Goal: Information Seeking & Learning: Learn about a topic

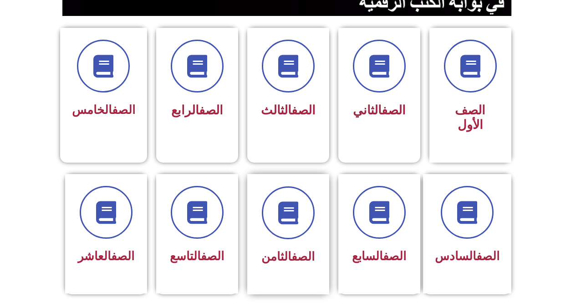
scroll to position [273, 0]
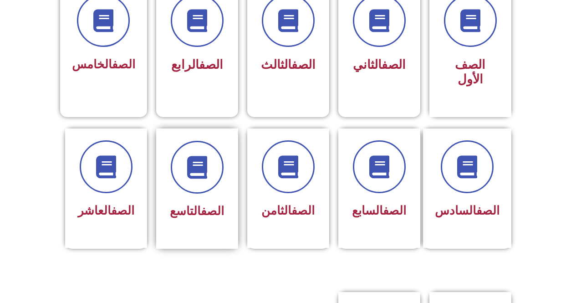
drag, startPoint x: 208, startPoint y: 214, endPoint x: 205, endPoint y: 205, distance: 9.8
click at [207, 211] on div "الصف التاسع" at bounding box center [197, 188] width 82 height 120
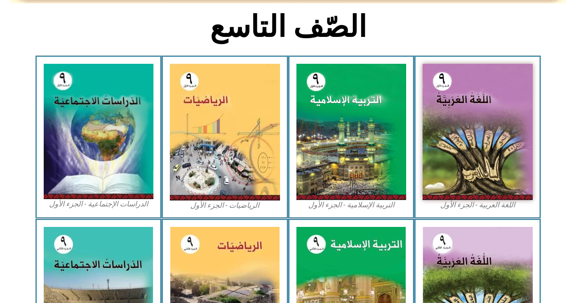
scroll to position [410, 0]
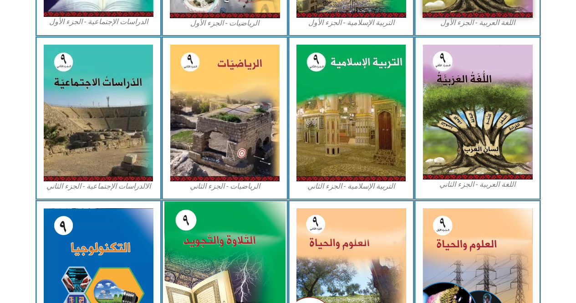
click at [273, 246] on img at bounding box center [224, 274] width 121 height 147
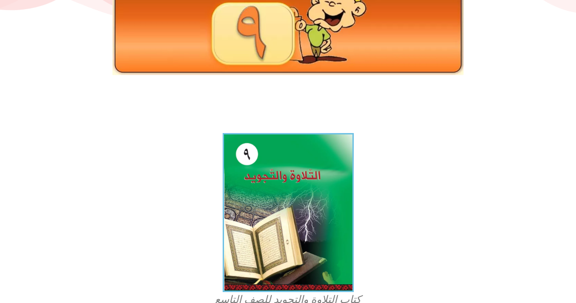
scroll to position [228, 0]
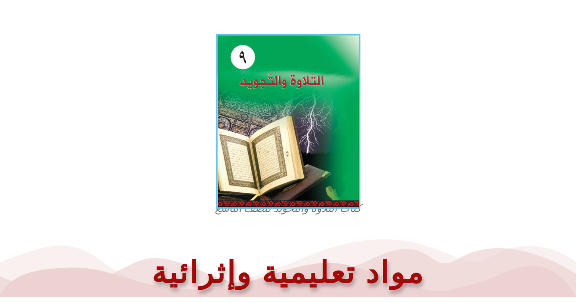
click at [309, 167] on img at bounding box center [288, 121] width 144 height 175
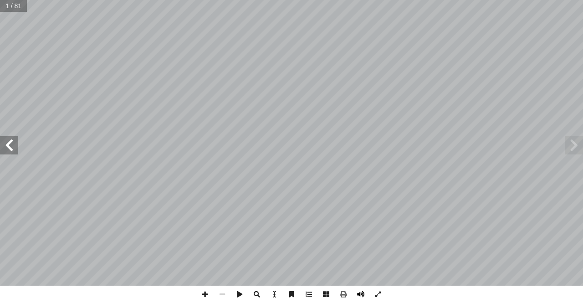
click at [354, 295] on span at bounding box center [360, 294] width 17 height 17
click at [9, 141] on span at bounding box center [9, 145] width 18 height 18
click at [10, 141] on span at bounding box center [9, 145] width 18 height 18
click at [10, 142] on span at bounding box center [9, 145] width 18 height 18
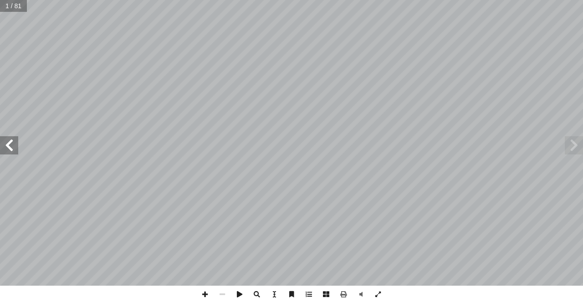
click at [10, 142] on span at bounding box center [9, 145] width 18 height 18
click at [16, 148] on span at bounding box center [9, 145] width 18 height 18
click at [17, 145] on span at bounding box center [9, 145] width 18 height 18
click at [17, 146] on span at bounding box center [9, 145] width 18 height 18
click at [13, 145] on span at bounding box center [9, 145] width 18 height 18
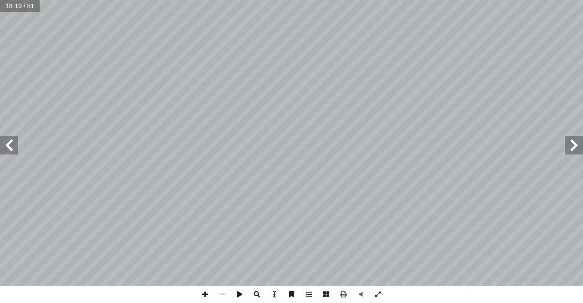
click at [14, 145] on span at bounding box center [9, 145] width 18 height 18
click at [225, 293] on span at bounding box center [222, 294] width 17 height 17
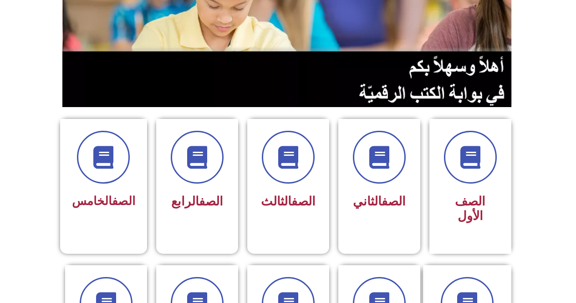
scroll to position [319, 0]
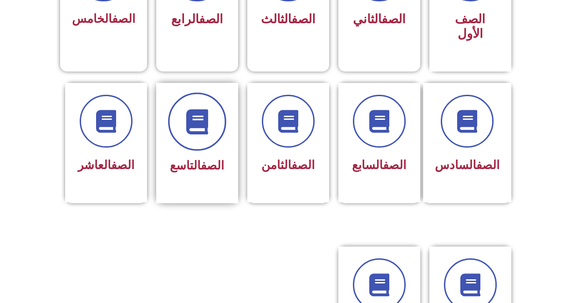
click at [182, 117] on span at bounding box center [197, 121] width 58 height 58
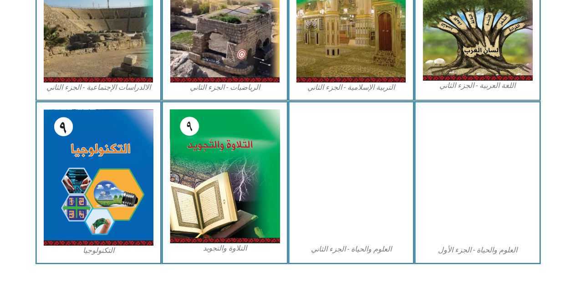
scroll to position [281, 0]
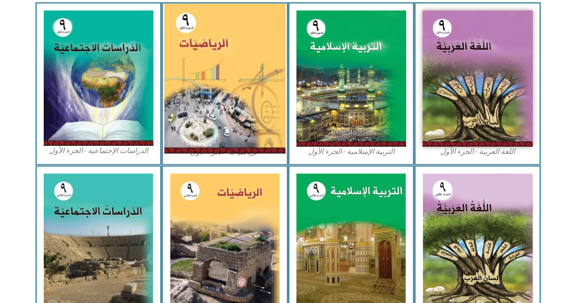
click at [227, 87] on img at bounding box center [224, 79] width 121 height 150
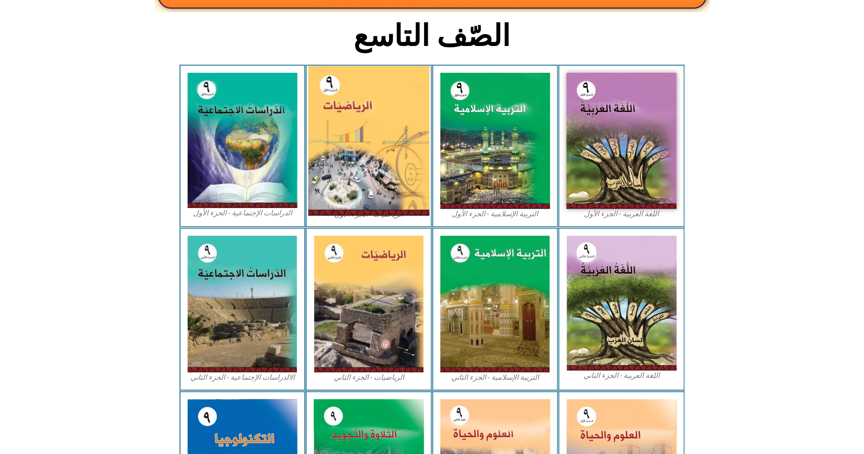
scroll to position [150, 0]
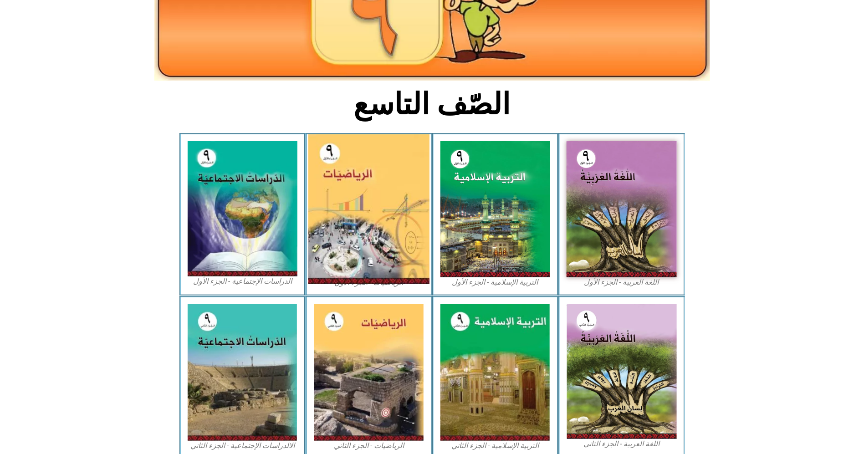
click at [391, 166] on img at bounding box center [368, 209] width 121 height 150
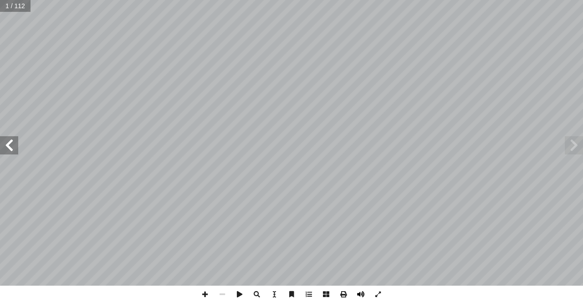
click at [357, 296] on span at bounding box center [360, 294] width 17 height 17
click at [205, 289] on span at bounding box center [204, 294] width 17 height 17
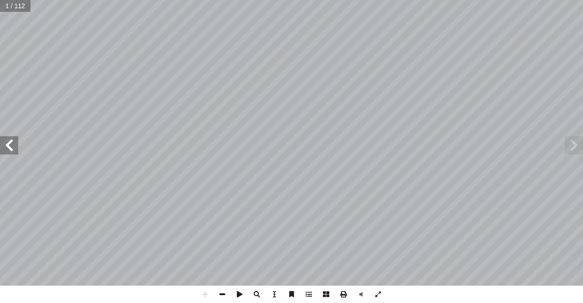
click at [222, 291] on span at bounding box center [222, 294] width 17 height 17
click at [13, 149] on span at bounding box center [9, 145] width 18 height 18
click at [11, 148] on span at bounding box center [9, 145] width 18 height 18
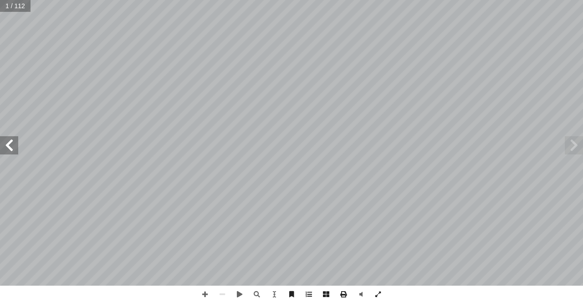
click at [11, 144] on span at bounding box center [9, 145] width 18 height 18
click at [10, 144] on span at bounding box center [9, 145] width 18 height 18
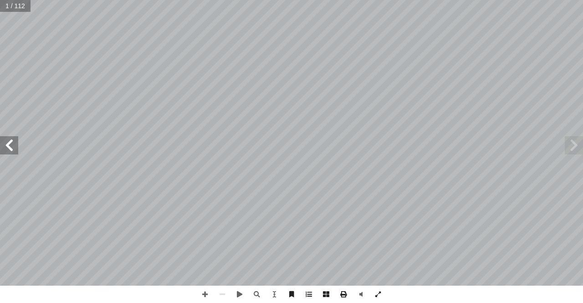
click at [10, 144] on span at bounding box center [9, 145] width 18 height 18
click at [8, 142] on span at bounding box center [9, 145] width 18 height 18
click at [4, 141] on span at bounding box center [9, 145] width 18 height 18
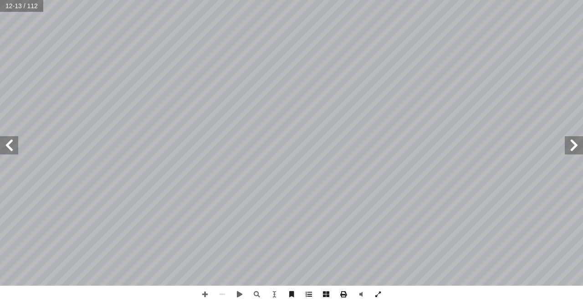
click at [4, 141] on span at bounding box center [9, 145] width 18 height 18
click at [5, 141] on span at bounding box center [9, 145] width 18 height 18
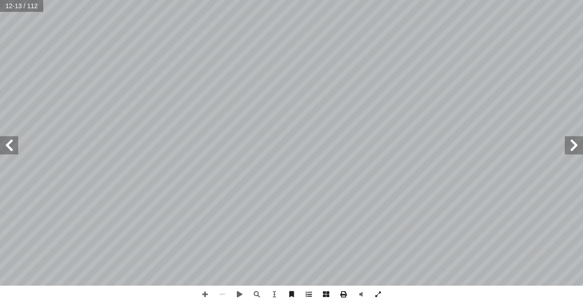
click at [5, 141] on span at bounding box center [9, 145] width 18 height 18
click at [10, 145] on span at bounding box center [9, 145] width 18 height 18
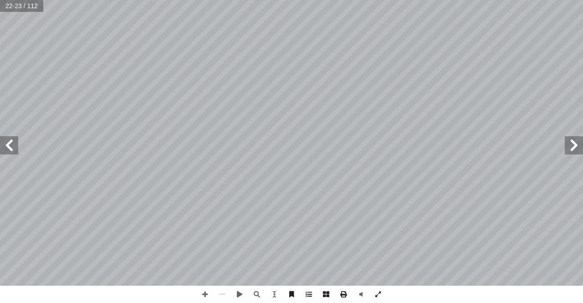
click at [10, 145] on span at bounding box center [9, 145] width 18 height 18
click at [8, 144] on span at bounding box center [9, 145] width 18 height 18
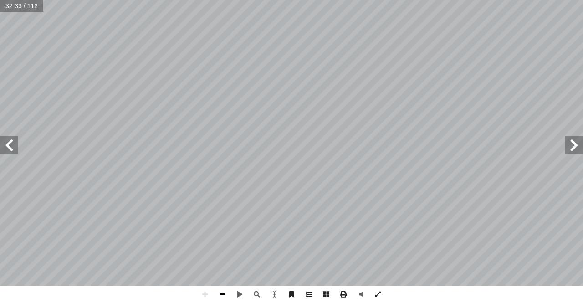
click at [219, 292] on span at bounding box center [222, 294] width 17 height 17
click at [205, 293] on span at bounding box center [204, 294] width 17 height 17
click at [176, 289] on div "28 ) ٧ - ١ ( * ة ّ م � رين ع � تم حيحة: َّ لص � جابة إ ل� � ئرة حول رمز � د ُ ض…" at bounding box center [291, 151] width 583 height 303
click at [221, 293] on span at bounding box center [222, 294] width 17 height 17
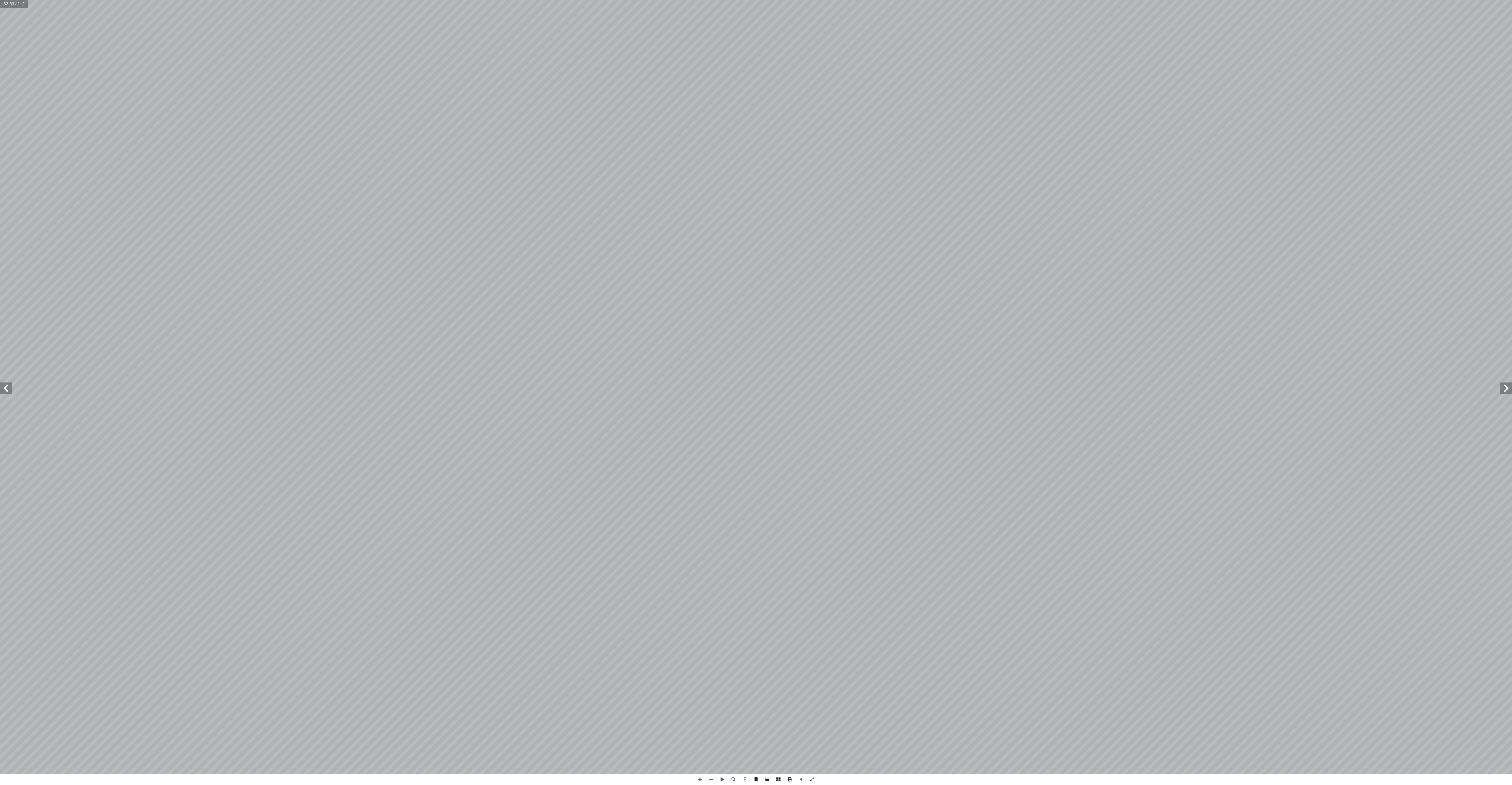
click at [137, 196] on div "28 ) ٧ - ١ ( * ة ّ م � رين ع � تم حيحة: َّ لص � جابة إ ل� � ئرة حول رمز � د ُ ض…" at bounding box center [756, 387] width 1512 height 774
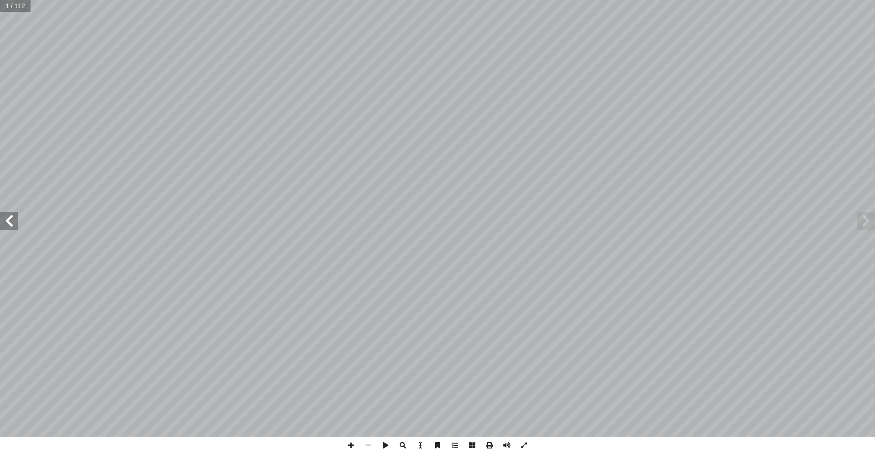
click at [4, 220] on span at bounding box center [9, 221] width 18 height 18
click at [3, 219] on span at bounding box center [9, 221] width 18 height 18
click at [6, 214] on span at bounding box center [9, 221] width 18 height 18
click at [7, 214] on span at bounding box center [9, 221] width 18 height 18
click at [7, 212] on span at bounding box center [9, 221] width 18 height 18
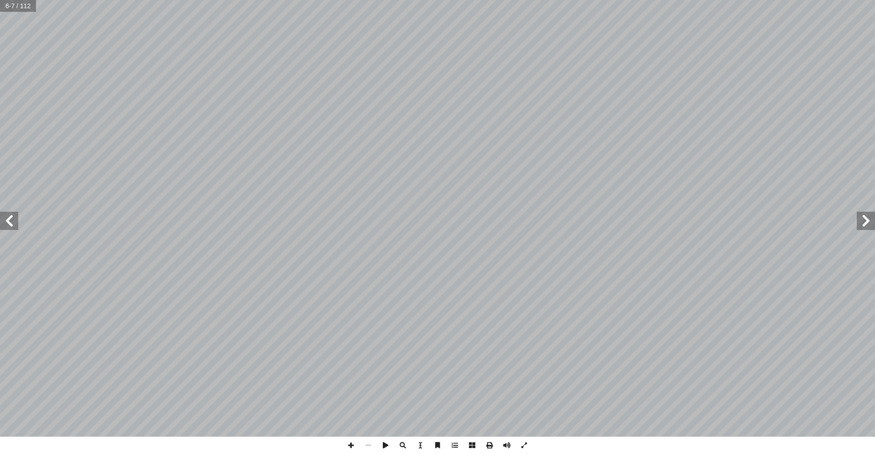
click at [0, 212] on span at bounding box center [9, 221] width 18 height 18
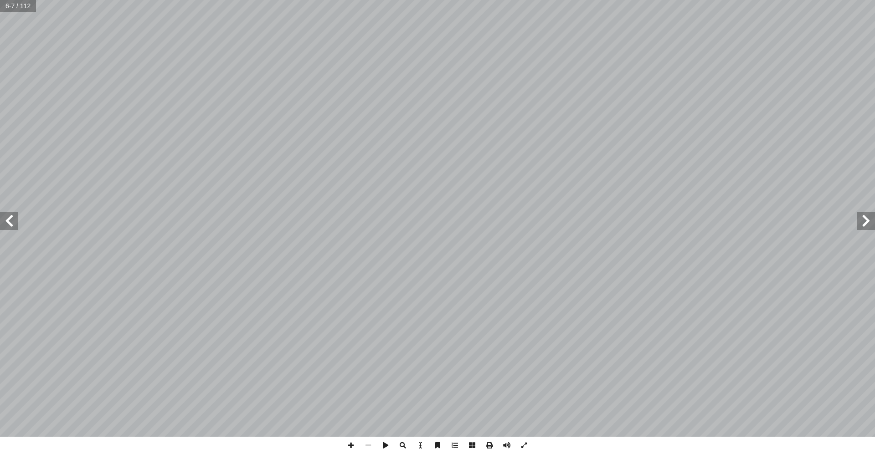
click at [0, 212] on span at bounding box center [9, 221] width 18 height 18
click at [12, 221] on span at bounding box center [9, 221] width 18 height 18
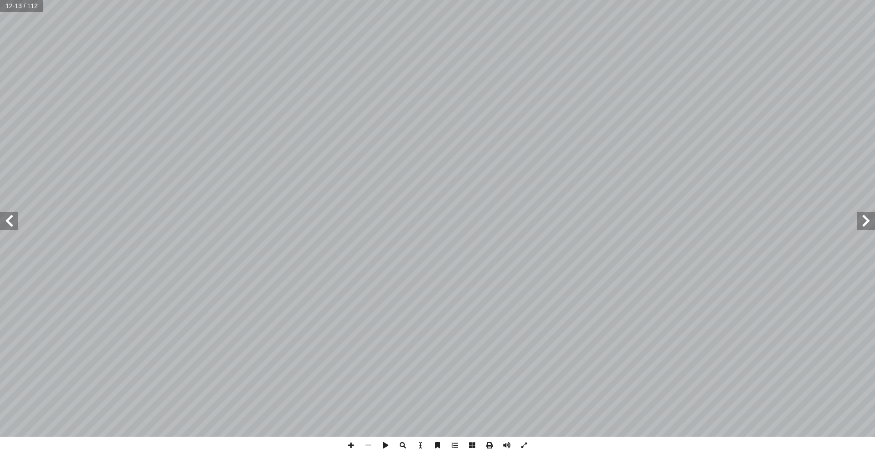
click at [12, 221] on span at bounding box center [9, 221] width 18 height 18
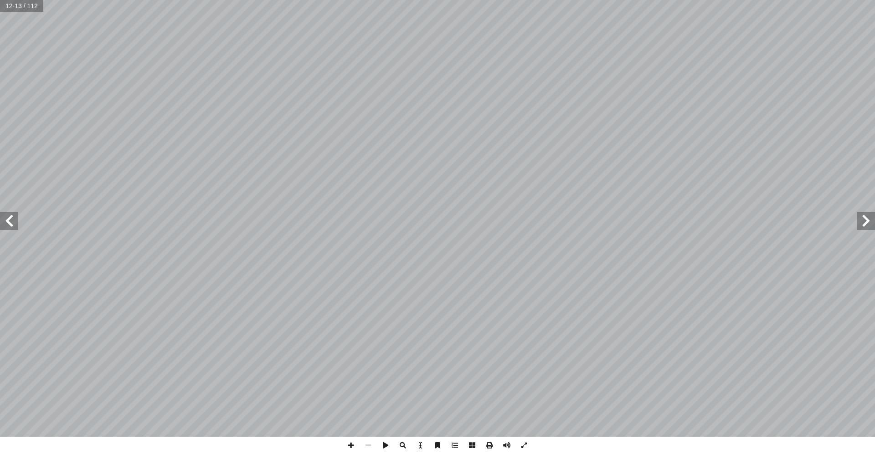
click at [12, 221] on span at bounding box center [9, 221] width 18 height 18
click at [6, 221] on span at bounding box center [9, 221] width 18 height 18
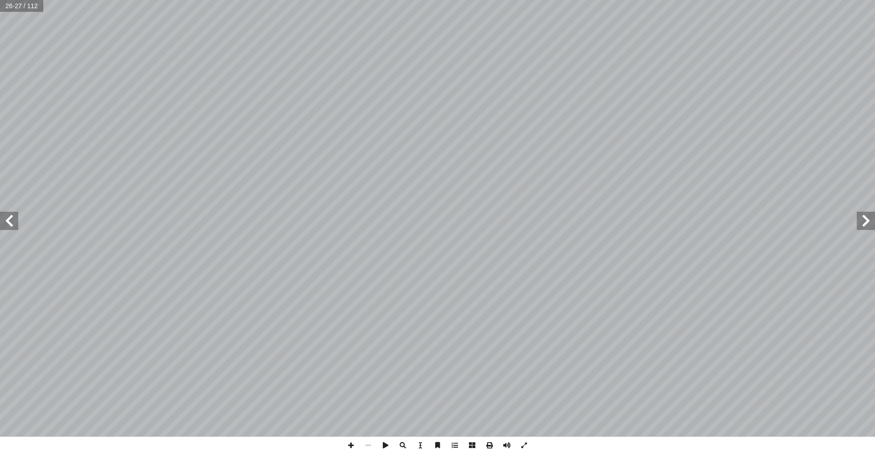
click at [6, 221] on span at bounding box center [9, 221] width 18 height 18
click at [11, 222] on span at bounding box center [9, 221] width 18 height 18
click at [366, 437] on span at bounding box center [367, 445] width 17 height 17
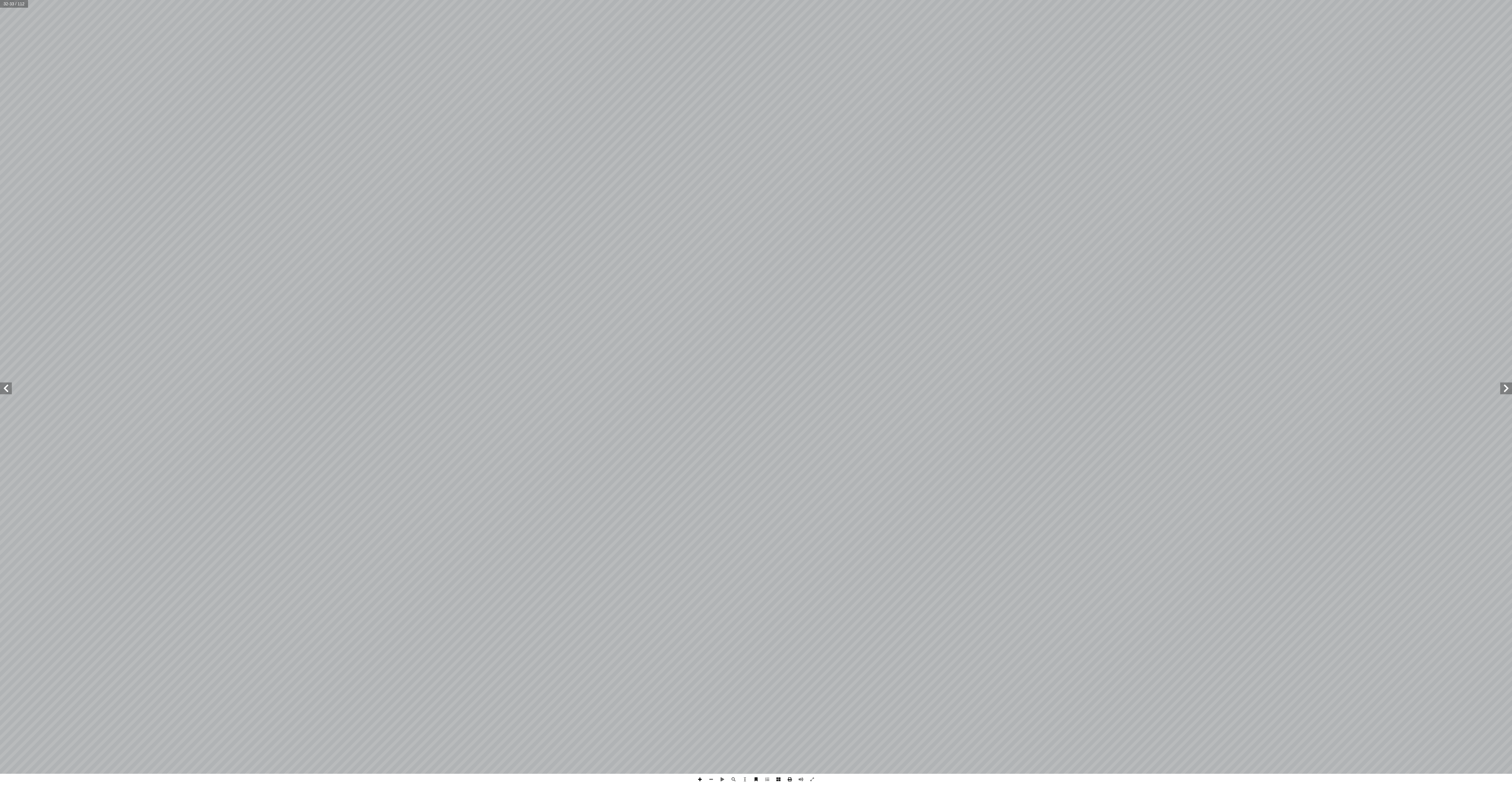
click at [566, 294] on span at bounding box center [699, 779] width 11 height 11
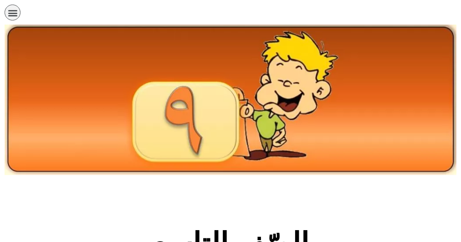
scroll to position [150, 0]
